Goal: Navigation & Orientation: Go to known website

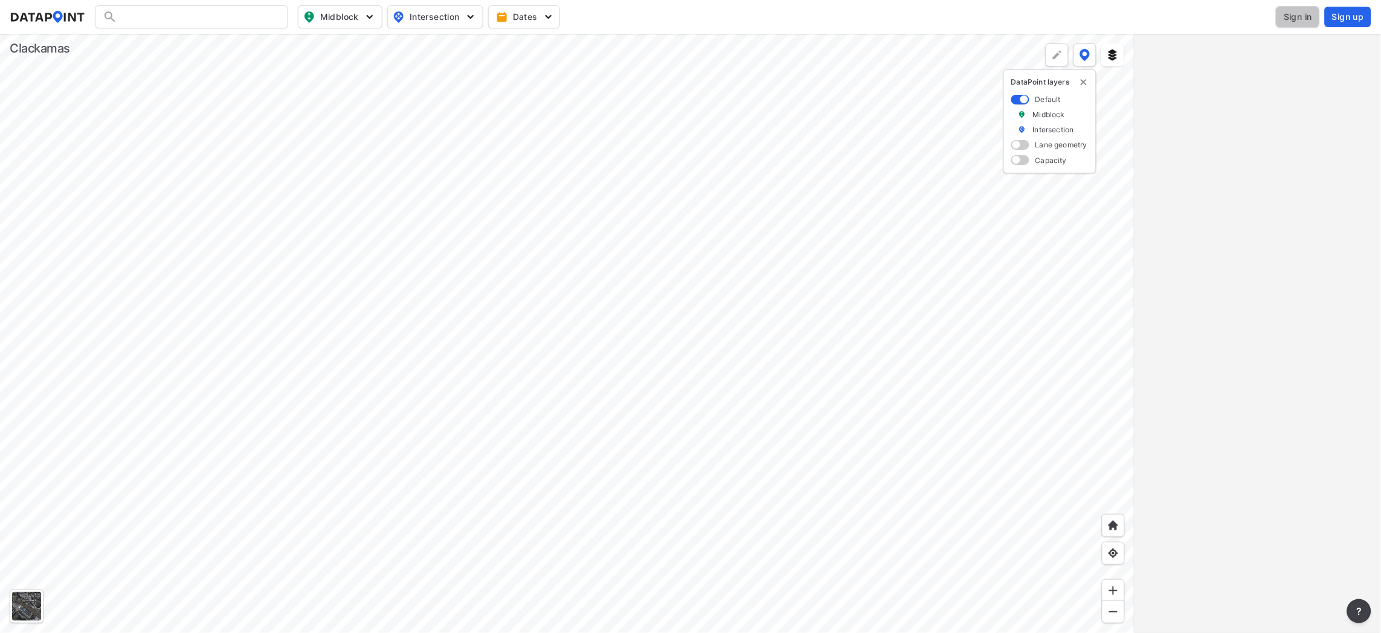
click at [1294, 11] on span "Sign in" at bounding box center [1298, 17] width 28 height 12
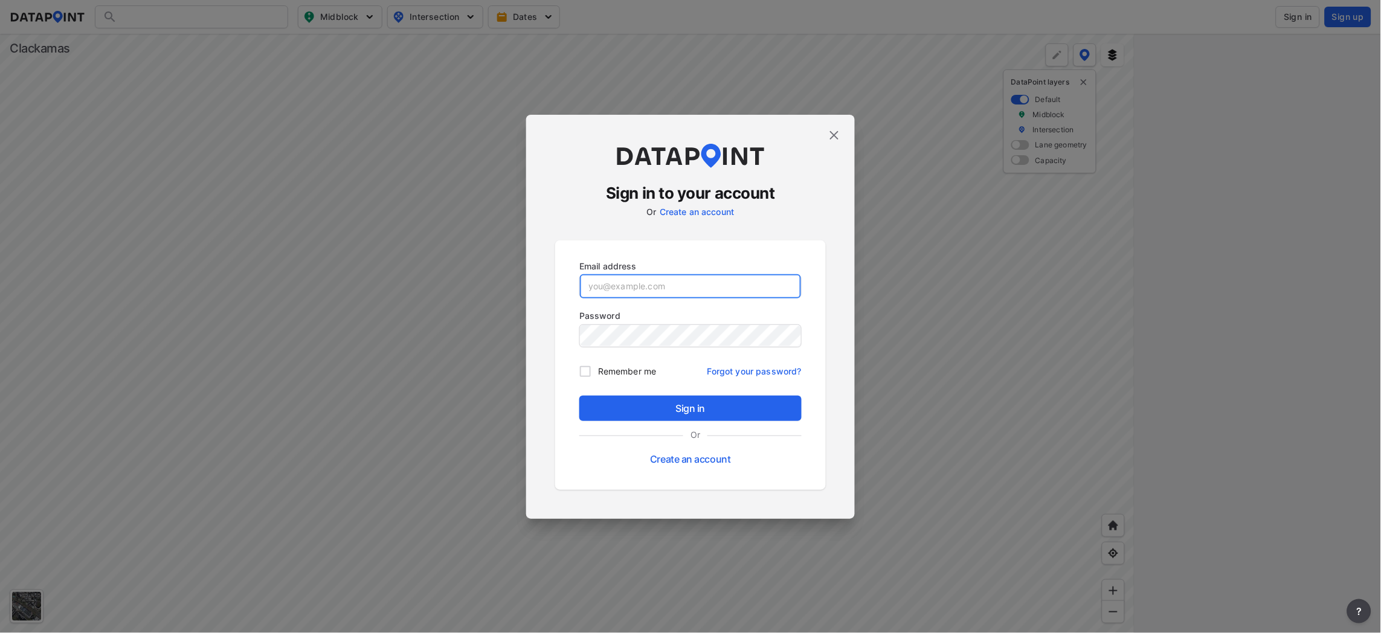
type input "[PERSON_NAME][EMAIL_ADDRESS][DOMAIN_NAME]"
click at [690, 403] on span "Sign in" at bounding box center [690, 408] width 203 height 15
